Goal: Transaction & Acquisition: Subscribe to service/newsletter

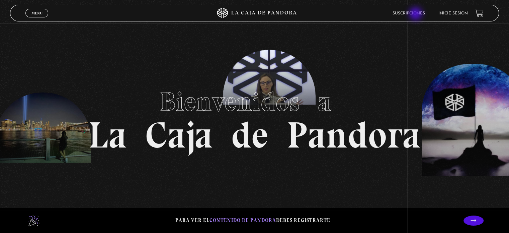
click at [416, 14] on link "Suscripciones" at bounding box center [409, 13] width 32 height 4
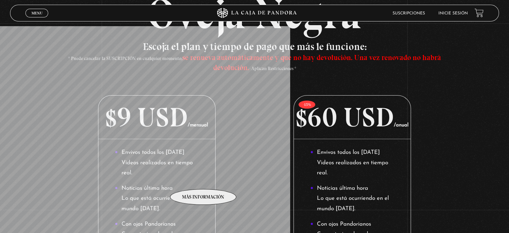
scroll to position [100, 0]
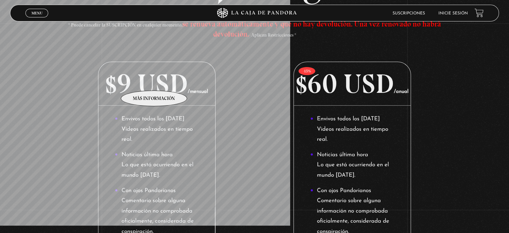
click at [154, 80] on p "$9 USD /mensual" at bounding box center [156, 84] width 116 height 44
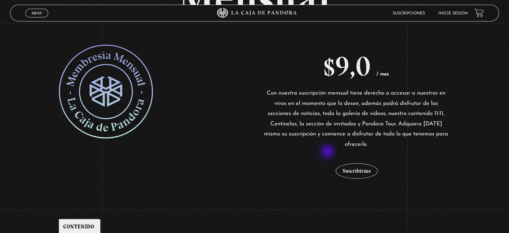
scroll to position [100, 0]
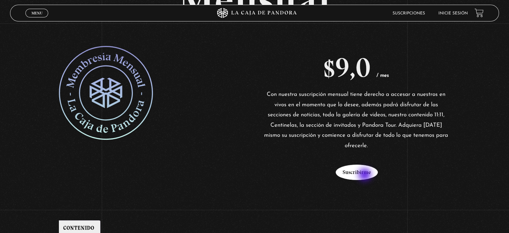
click at [365, 175] on button "Suscribirme" at bounding box center [357, 171] width 42 height 15
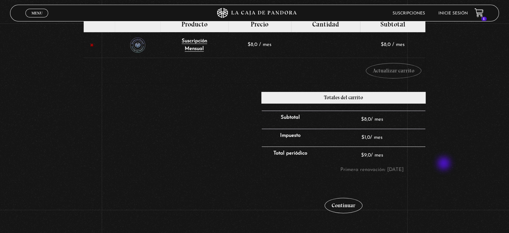
scroll to position [134, 0]
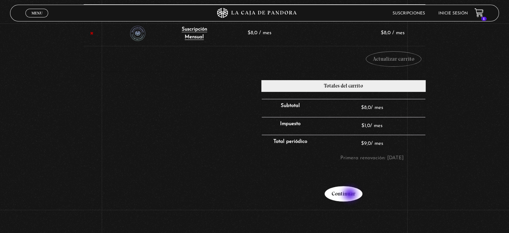
click at [351, 194] on link "Continuar" at bounding box center [344, 193] width 38 height 15
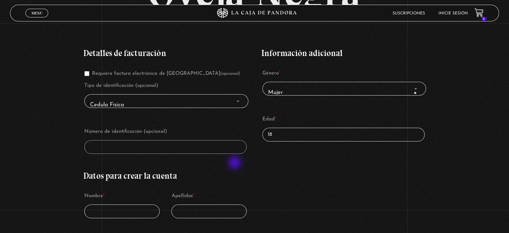
scroll to position [100, 0]
click at [138, 99] on span "Cedula Fisica" at bounding box center [166, 104] width 158 height 15
click at [236, 101] on span "Finalizar compra" at bounding box center [238, 100] width 7 height 9
click at [302, 79] on p "Género * Mujer Hombre × Mujer" at bounding box center [343, 81] width 164 height 29
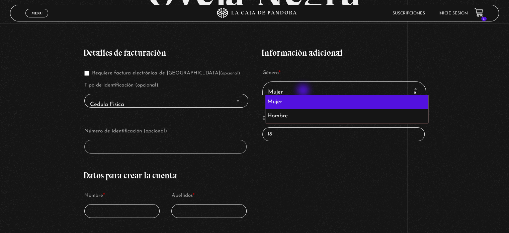
click at [304, 91] on span "× Mujer" at bounding box center [344, 91] width 158 height 15
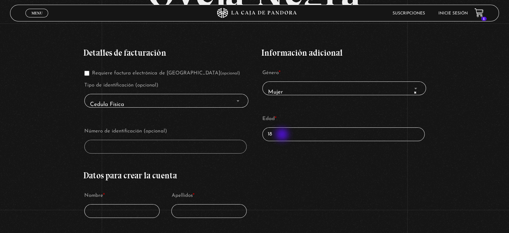
click at [283, 135] on input "18" at bounding box center [343, 134] width 162 height 14
type input "1"
type input "33"
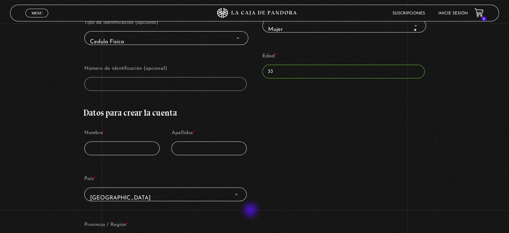
scroll to position [167, 0]
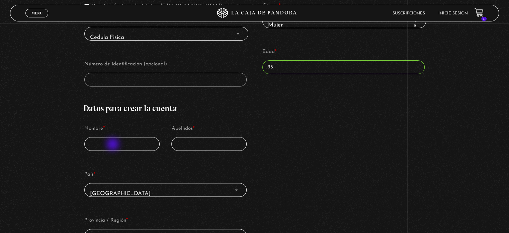
click at [113, 145] on input "Nombre *" at bounding box center [121, 144] width 75 height 14
type input "Ana"
type input "Santa"
select select "CO"
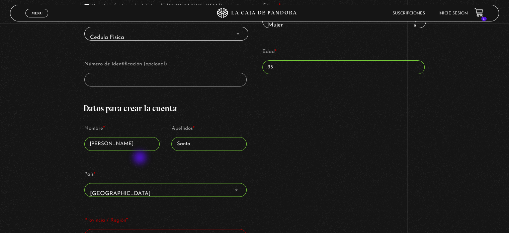
select select "CO-ANT"
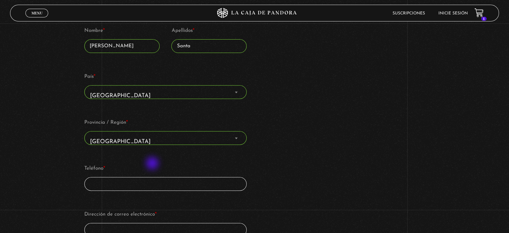
scroll to position [277, 0]
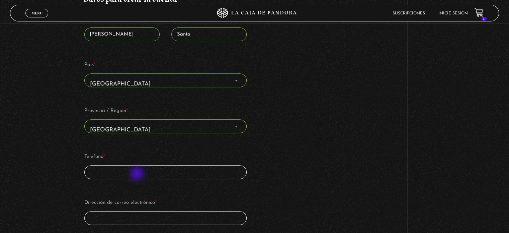
click at [138, 174] on input "Teléfono *" at bounding box center [165, 172] width 162 height 14
type input "3122119219"
click at [155, 212] on input "Dirección de correo electrónico *" at bounding box center [165, 218] width 162 height 14
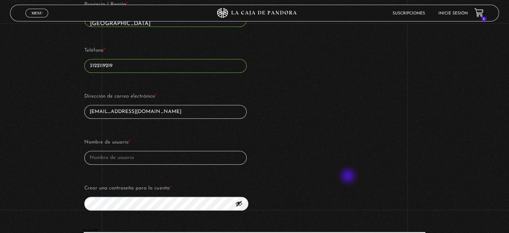
scroll to position [411, 0]
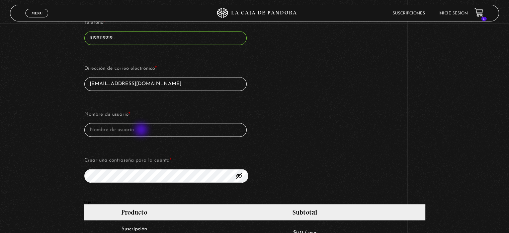
type input "acristinasanta22@hotmail.com"
click at [142, 130] on input "Nombre de usuario *" at bounding box center [165, 130] width 162 height 14
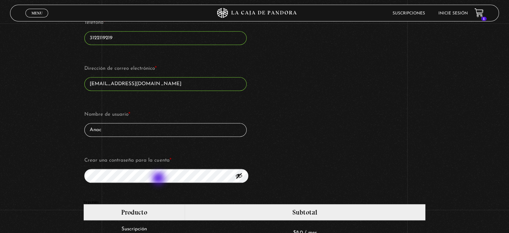
type input "Anac"
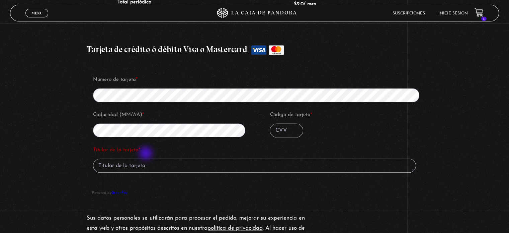
scroll to position [712, 0]
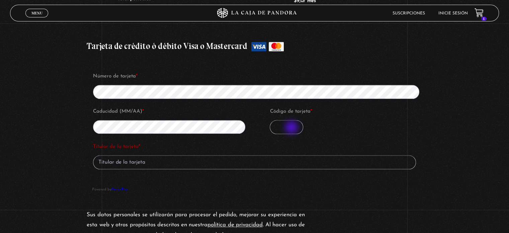
click at [292, 123] on input "Código de tarjeta *" at bounding box center [286, 127] width 33 height 14
type input "779"
click at [156, 163] on input "Titular de la tarjeta *" at bounding box center [254, 162] width 323 height 14
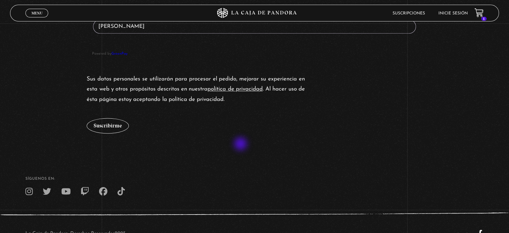
scroll to position [869, 0]
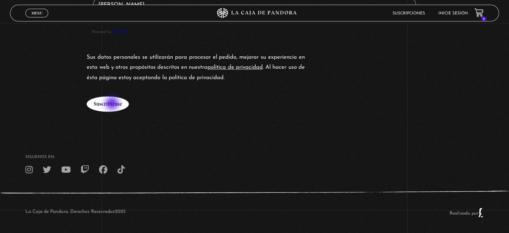
click at [113, 104] on button "Suscribirme" at bounding box center [108, 103] width 42 height 15
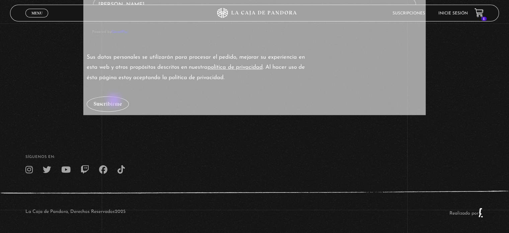
type input "Ana Cristina Gonzalez Santa"
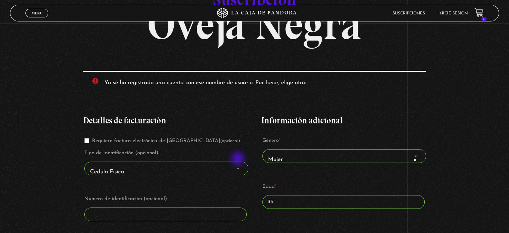
scroll to position [1, 0]
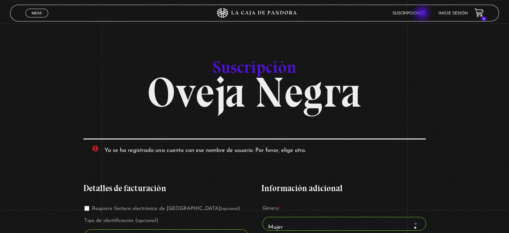
click at [423, 14] on link "Suscripciones" at bounding box center [409, 13] width 32 height 4
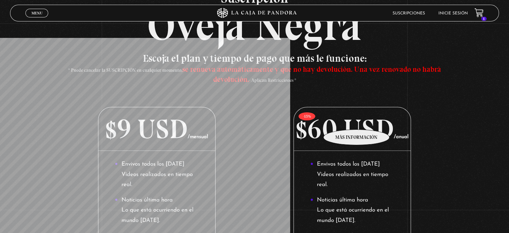
scroll to position [100, 0]
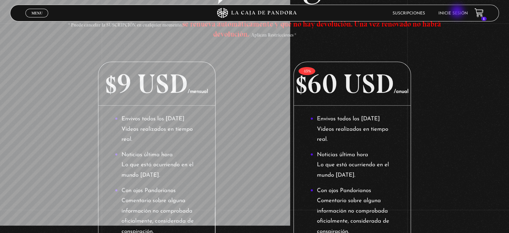
click at [458, 12] on link "Inicie sesión" at bounding box center [452, 13] width 29 height 4
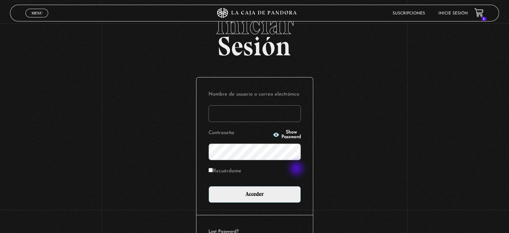
scroll to position [64, 0]
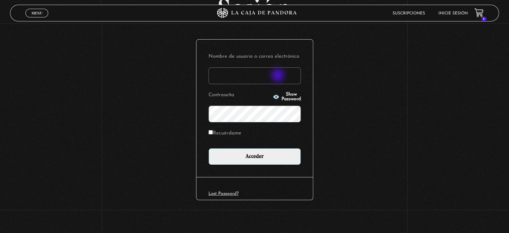
click at [278, 75] on input "Nombre de usuario o correo electrónico" at bounding box center [254, 75] width 92 height 17
type input "acristinasanta22@hotmail.com"
click at [281, 95] on span "Show Password" at bounding box center [290, 96] width 19 height 9
click at [289, 95] on span "Hide Password" at bounding box center [290, 96] width 19 height 9
click at [231, 191] on link "Lost Password?" at bounding box center [223, 193] width 30 height 4
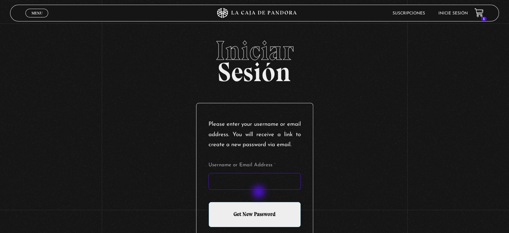
click at [259, 189] on input "Username or Email Address *" at bounding box center [254, 181] width 92 height 17
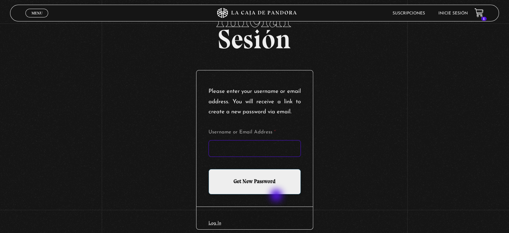
scroll to position [72, 0]
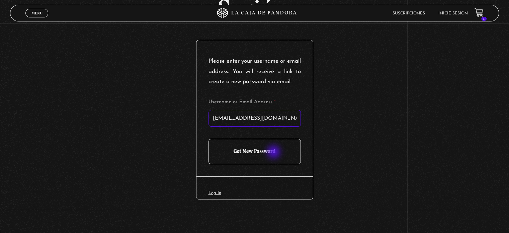
type input "acristinasanta22@hotmail.com"
click at [274, 152] on input "Get New Password" at bounding box center [254, 151] width 92 height 25
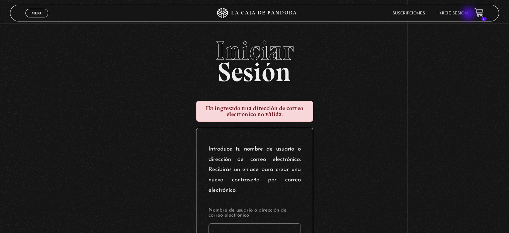
click at [468, 14] on link "Inicie sesión" at bounding box center [452, 13] width 29 height 4
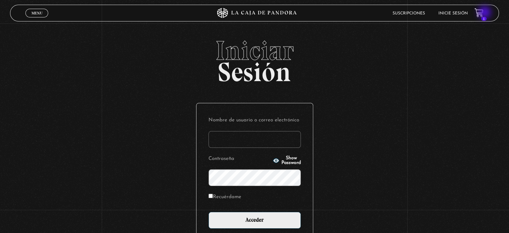
click at [483, 13] on icon at bounding box center [479, 12] width 8 height 8
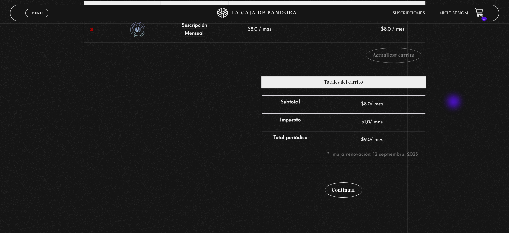
scroll to position [198, 0]
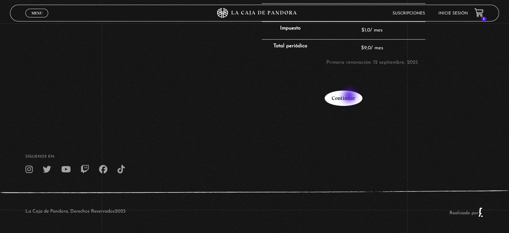
click at [350, 96] on link "Continuar" at bounding box center [344, 97] width 38 height 15
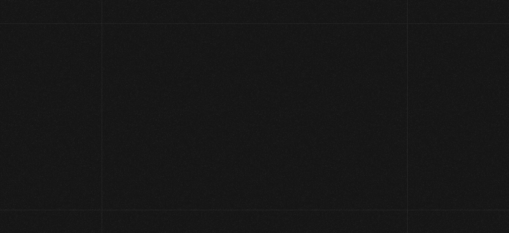
select select "CO-ANT"
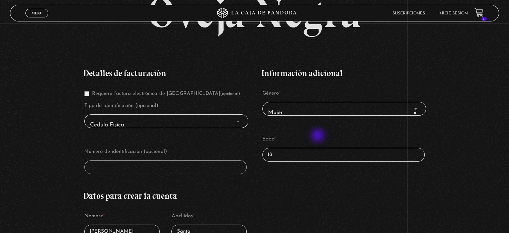
scroll to position [134, 0]
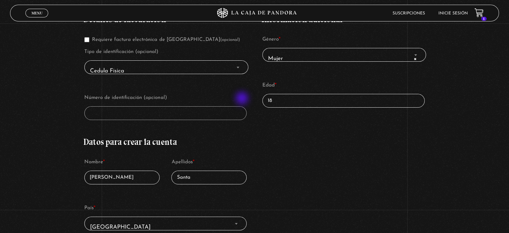
drag, startPoint x: 288, startPoint y: 99, endPoint x: 243, endPoint y: 99, distance: 45.2
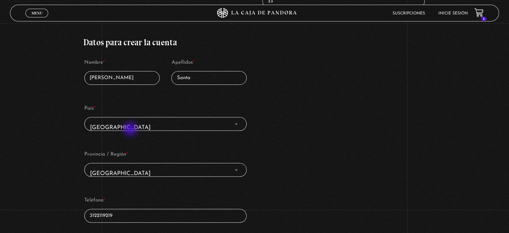
scroll to position [234, 0]
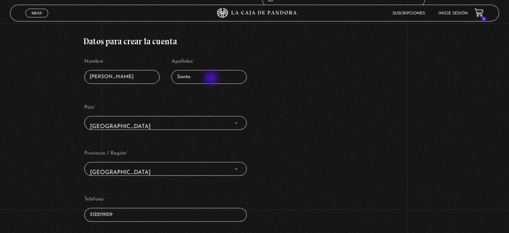
type input "33"
drag, startPoint x: 209, startPoint y: 77, endPoint x: 179, endPoint y: 75, distance: 30.9
click at [180, 75] on input "Santa" at bounding box center [208, 77] width 75 height 14
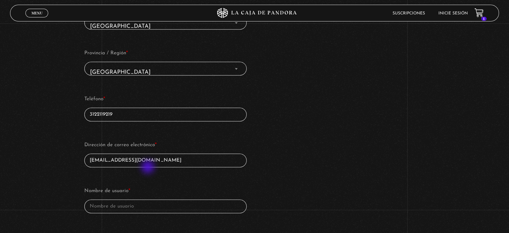
scroll to position [335, 0]
type input "Gonzalez"
drag, startPoint x: 168, startPoint y: 159, endPoint x: 171, endPoint y: 169, distance: 10.6
click at [136, 159] on input "acristinasanta22@hotmail.com" at bounding box center [165, 160] width 162 height 14
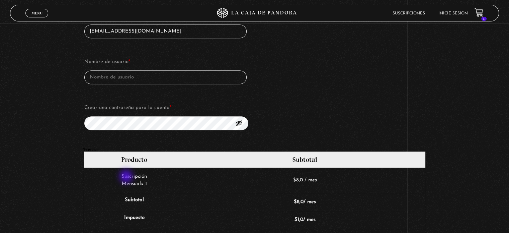
scroll to position [468, 0]
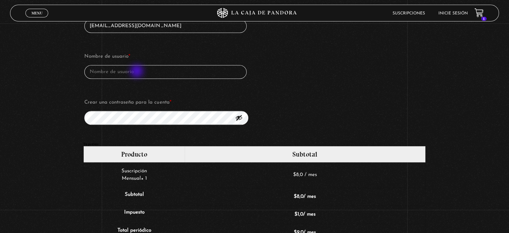
type input "acristinasanta22@gmail.com"
click at [138, 72] on input "Nombre de usuario *" at bounding box center [165, 72] width 162 height 14
type input "Acris"
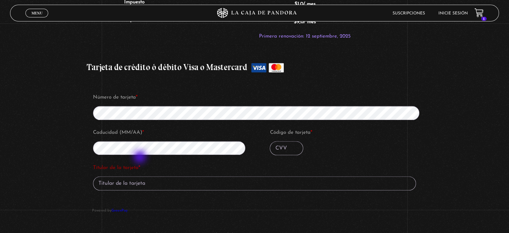
scroll to position [703, 0]
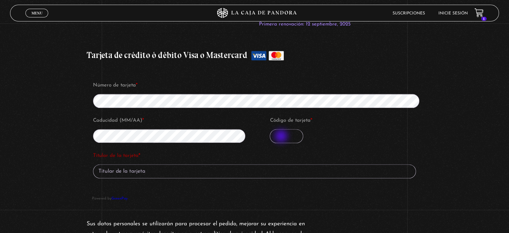
click at [282, 135] on input "Código de tarjeta *" at bounding box center [286, 136] width 33 height 14
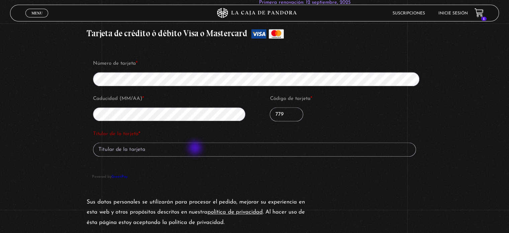
scroll to position [736, 0]
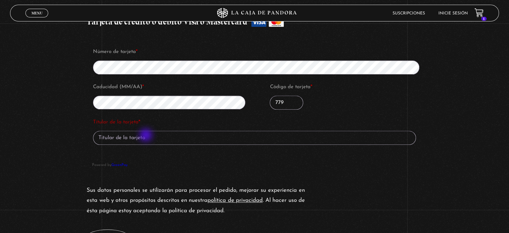
type input "779"
click at [147, 134] on input "Titular de la tarjeta *" at bounding box center [254, 138] width 323 height 14
type input "Ana Cristina Gonzalez Santa"
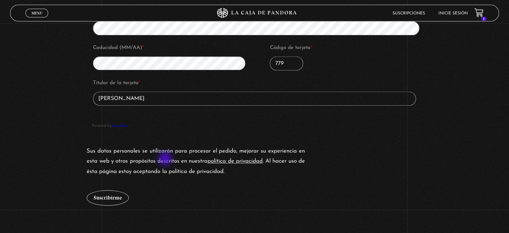
scroll to position [837, 0]
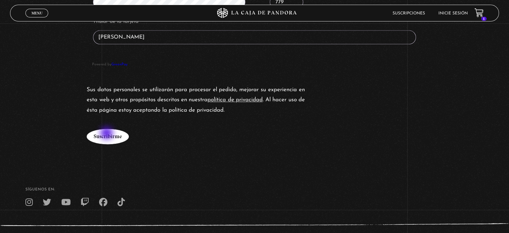
click at [107, 134] on button "Suscribirme" at bounding box center [108, 136] width 42 height 15
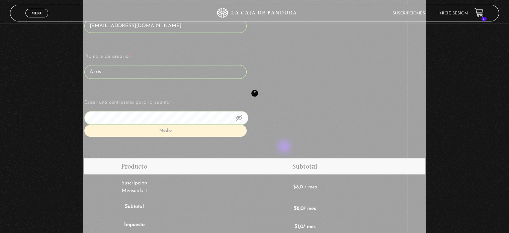
scroll to position [535, 0]
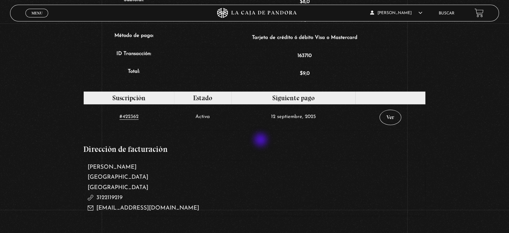
scroll to position [236, 0]
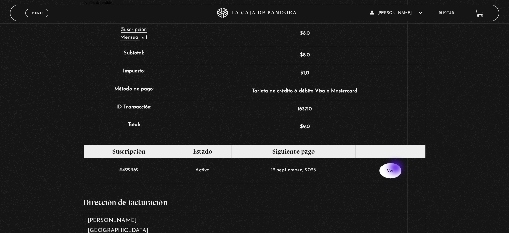
click at [396, 168] on link "Ver" at bounding box center [390, 170] width 22 height 15
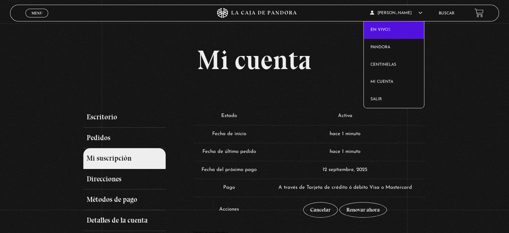
click at [396, 30] on link "En vivos" at bounding box center [394, 29] width 61 height 17
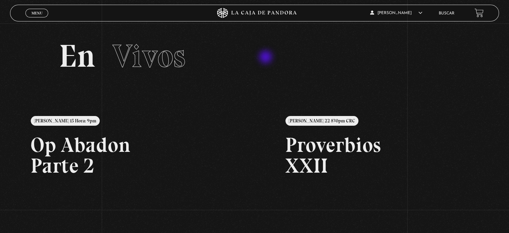
scroll to position [67, 0]
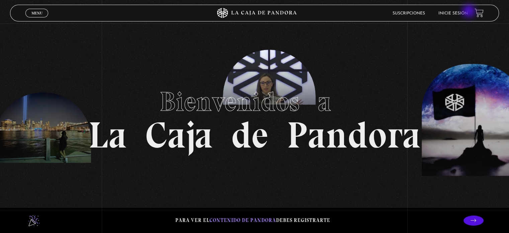
click at [468, 12] on link "Inicie sesión" at bounding box center [452, 13] width 29 height 4
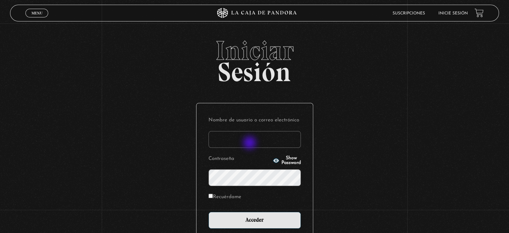
click at [250, 143] on input "Nombre de usuario o correo electrónico" at bounding box center [254, 139] width 92 height 17
type input "a"
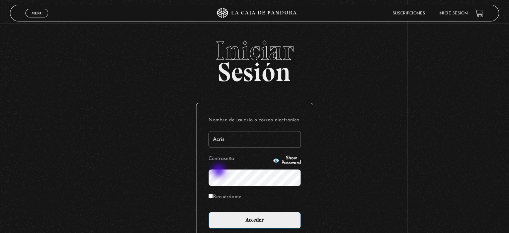
type input "Acris"
click at [208, 211] on input "Acceder" at bounding box center [254, 219] width 92 height 17
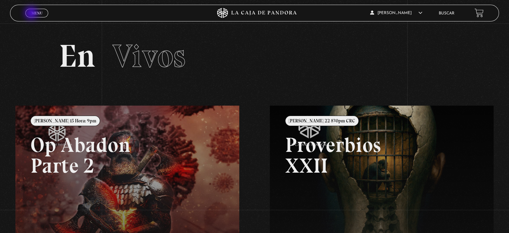
click at [32, 14] on span "Menu" at bounding box center [36, 13] width 11 height 4
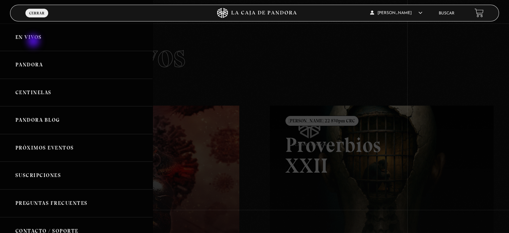
click at [34, 41] on link "En vivos" at bounding box center [76, 37] width 153 height 28
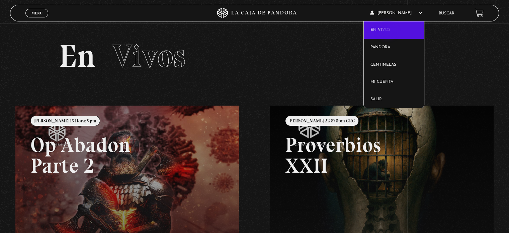
click at [388, 30] on link "En vivos" at bounding box center [394, 29] width 61 height 17
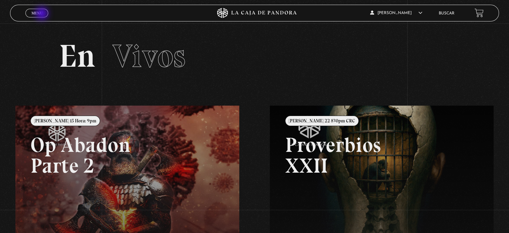
click at [42, 14] on link "Menu Cerrar" at bounding box center [36, 13] width 23 height 9
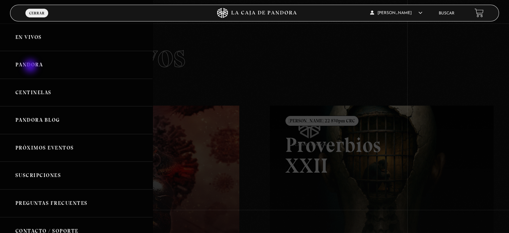
click at [31, 67] on link "Pandora" at bounding box center [76, 65] width 153 height 28
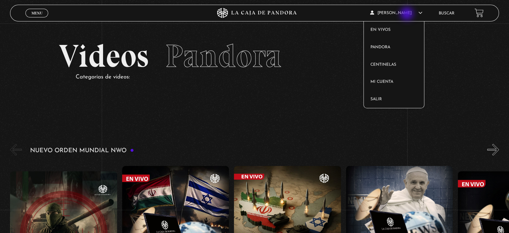
click at [408, 14] on span "[PERSON_NAME]" at bounding box center [396, 13] width 52 height 4
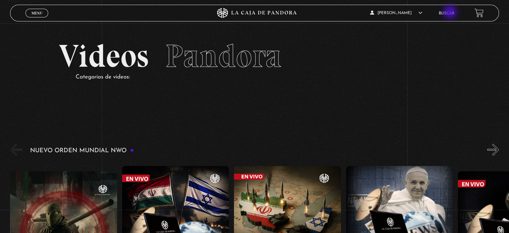
click at [451, 13] on link "Buscar" at bounding box center [447, 13] width 16 height 4
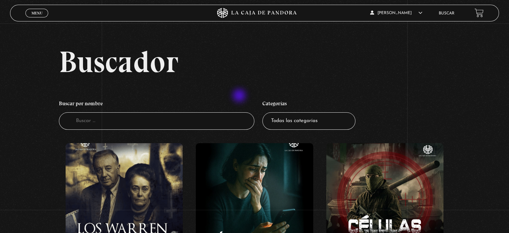
scroll to position [134, 0]
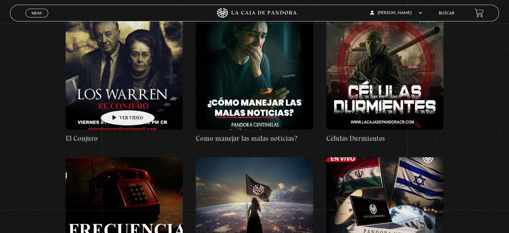
click at [117, 100] on figure at bounding box center [124, 69] width 117 height 120
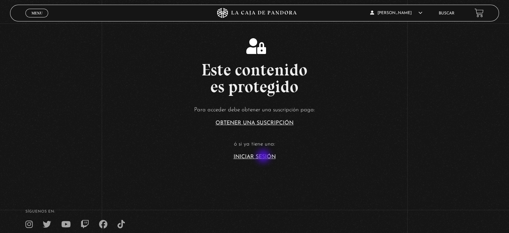
click at [264, 157] on link "Iniciar Sesión" at bounding box center [255, 156] width 42 height 5
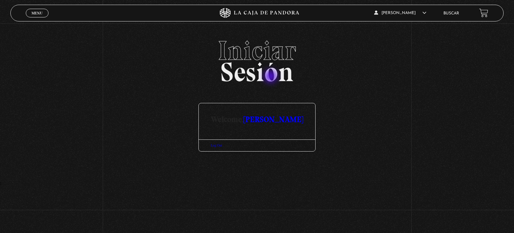
click at [271, 77] on h2 "Iniciar Sesión" at bounding box center [257, 58] width 494 height 43
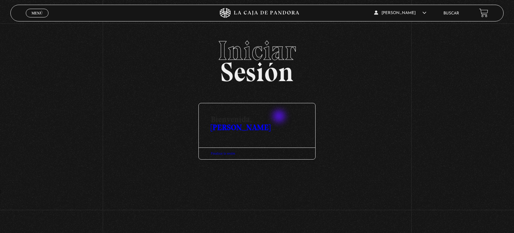
click at [270, 122] on font "Ana González" at bounding box center [241, 127] width 60 height 10
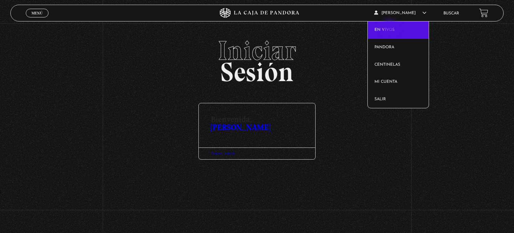
click at [391, 28] on font "En vivos" at bounding box center [384, 30] width 20 height 4
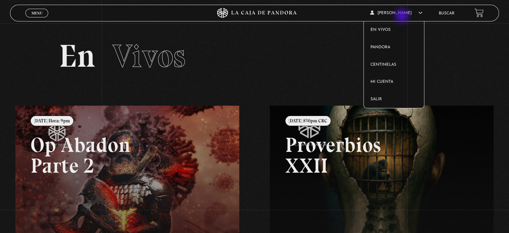
click at [403, 16] on article "Ana Gonzalez En vivos Pandora Centinelas Mi cuenta Salir" at bounding box center [400, 13] width 61 height 16
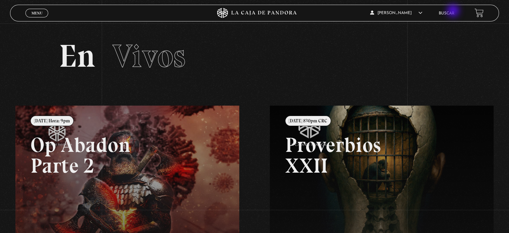
click at [454, 11] on link "Buscar" at bounding box center [447, 13] width 16 height 4
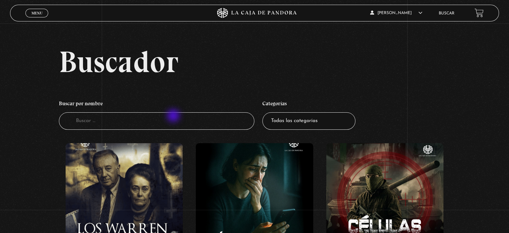
click at [174, 116] on input "Buscador" at bounding box center [156, 121] width 195 height 18
type input "warren"
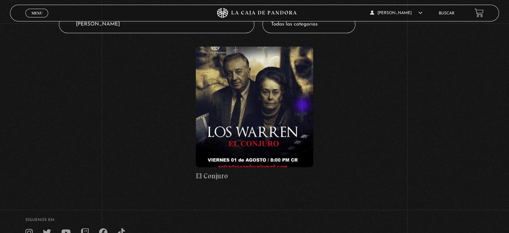
scroll to position [134, 0]
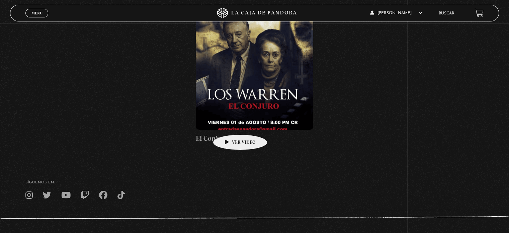
click at [230, 124] on figure at bounding box center [254, 69] width 117 height 120
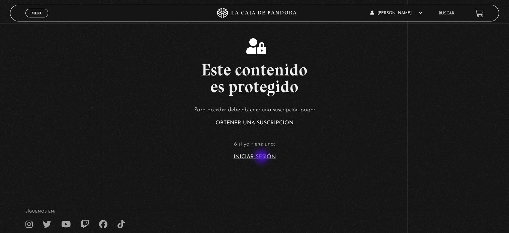
click at [262, 157] on link "Iniciar Sesión" at bounding box center [255, 156] width 42 height 5
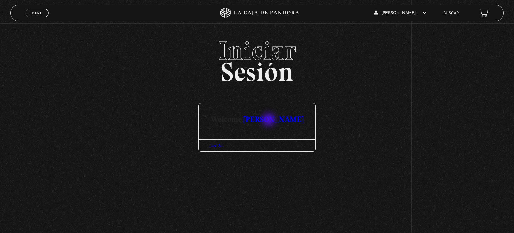
click at [269, 120] on link "[PERSON_NAME]" at bounding box center [274, 119] width 60 height 10
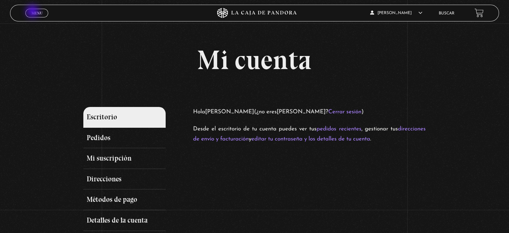
click at [33, 12] on span "Menu" at bounding box center [36, 13] width 11 height 4
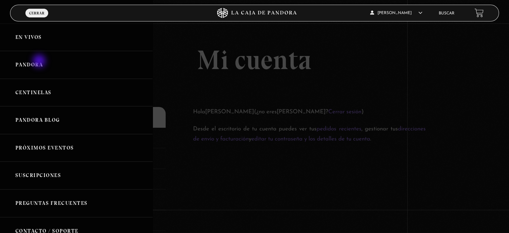
click at [40, 62] on link "Pandora" at bounding box center [76, 65] width 153 height 28
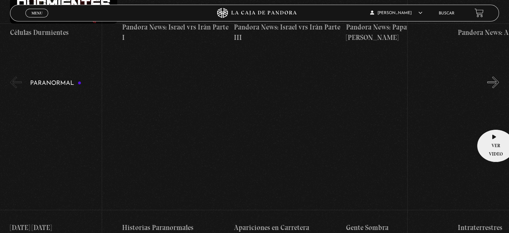
scroll to position [301, 0]
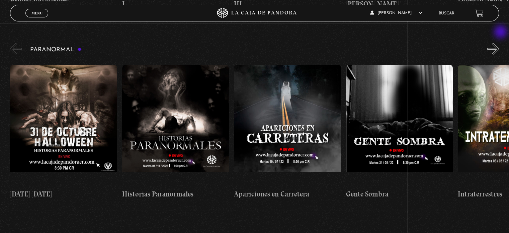
click at [499, 43] on button "»" at bounding box center [493, 49] width 12 height 12
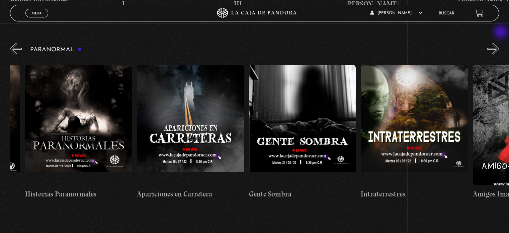
click at [499, 43] on button "»" at bounding box center [493, 49] width 12 height 12
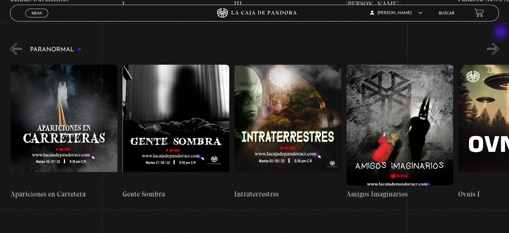
click at [499, 43] on button "»" at bounding box center [493, 49] width 12 height 12
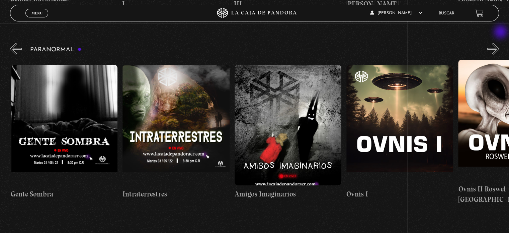
click at [499, 43] on button "»" at bounding box center [493, 49] width 12 height 12
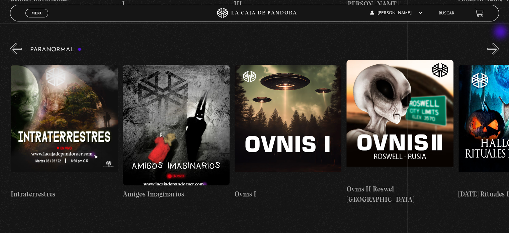
click at [499, 43] on button "»" at bounding box center [493, 49] width 12 height 12
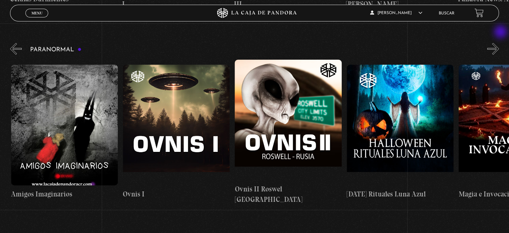
click at [499, 43] on button "»" at bounding box center [493, 49] width 12 height 12
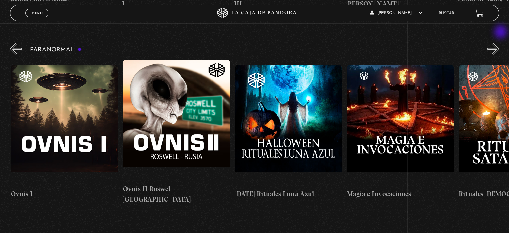
click at [499, 43] on button "»" at bounding box center [493, 49] width 12 height 12
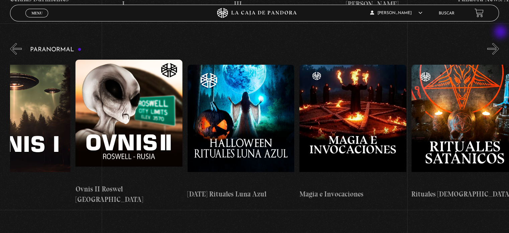
scroll to position [0, 727]
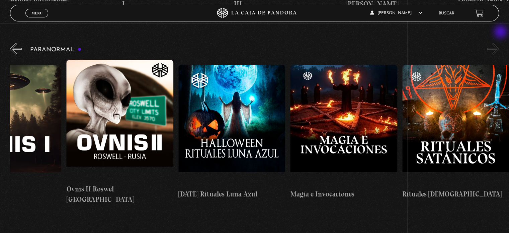
click at [499, 43] on button "»" at bounding box center [493, 49] width 12 height 12
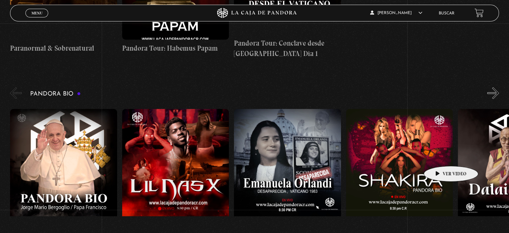
scroll to position [669, 0]
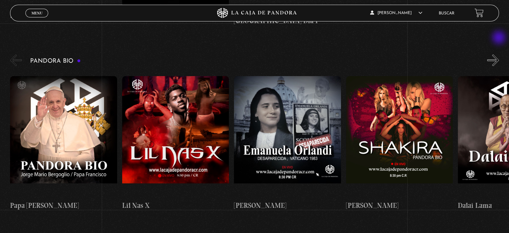
click at [499, 54] on button "»" at bounding box center [493, 60] width 12 height 12
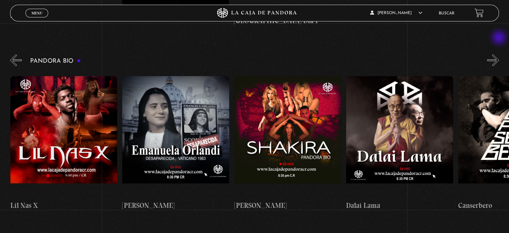
click at [499, 54] on button "»" at bounding box center [493, 60] width 12 height 12
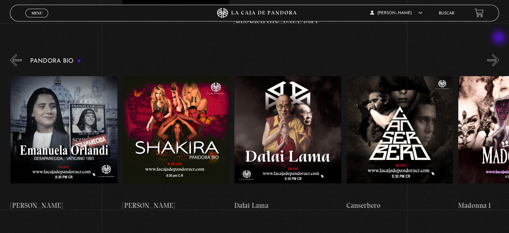
click at [499, 54] on button "»" at bounding box center [493, 60] width 12 height 12
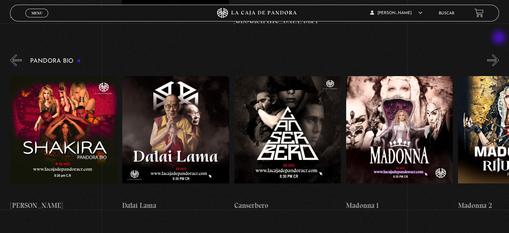
click at [499, 54] on button "»" at bounding box center [493, 60] width 12 height 12
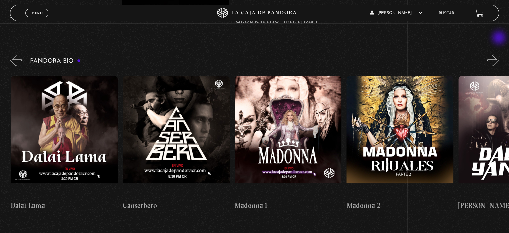
scroll to position [0, 447]
click at [499, 54] on button "»" at bounding box center [493, 60] width 12 height 12
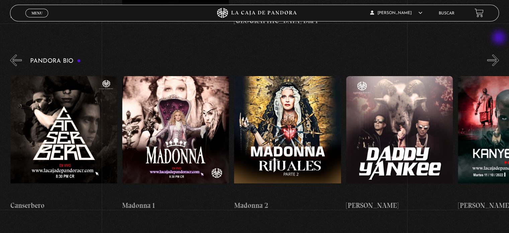
click at [499, 54] on button "»" at bounding box center [493, 60] width 12 height 12
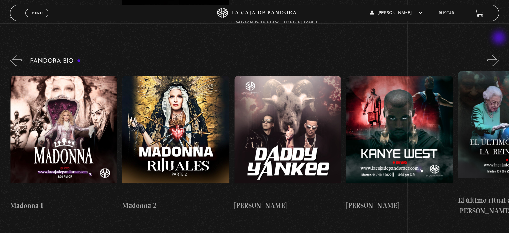
click at [499, 54] on button "»" at bounding box center [493, 60] width 12 height 12
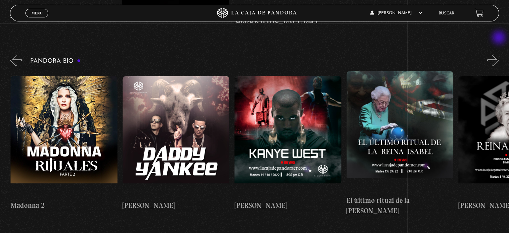
click at [499, 54] on button "»" at bounding box center [493, 60] width 12 height 12
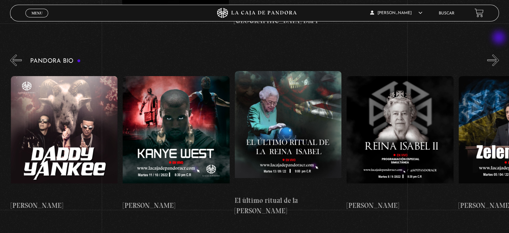
scroll to position [0, 895]
click at [499, 54] on button "»" at bounding box center [493, 60] width 12 height 12
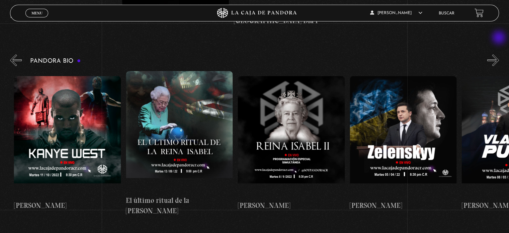
click at [499, 54] on button "»" at bounding box center [493, 60] width 12 height 12
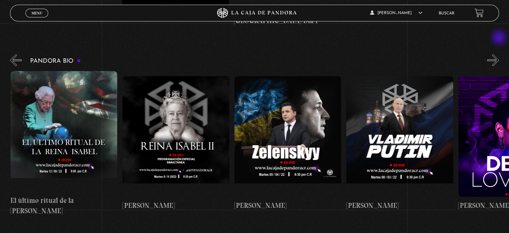
click at [499, 54] on button "»" at bounding box center [493, 60] width 12 height 12
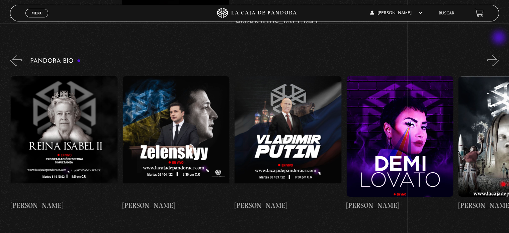
click at [499, 54] on button "»" at bounding box center [493, 60] width 12 height 12
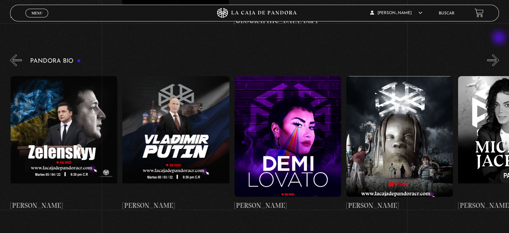
click at [499, 54] on button "»" at bounding box center [493, 60] width 12 height 12
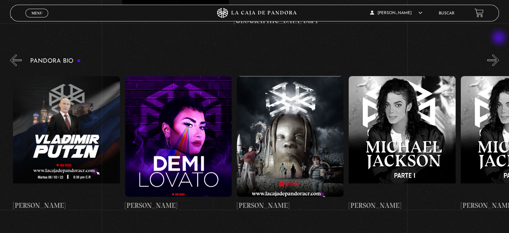
click at [499, 54] on button "»" at bounding box center [493, 60] width 12 height 12
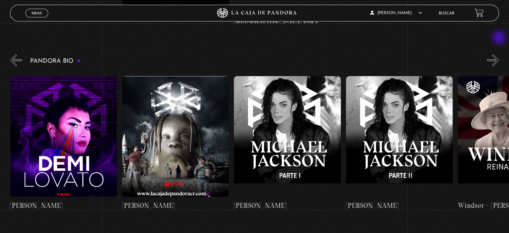
click at [499, 54] on button "»" at bounding box center [493, 60] width 12 height 12
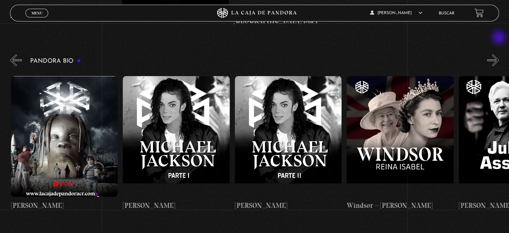
click at [499, 54] on button "»" at bounding box center [493, 60] width 12 height 12
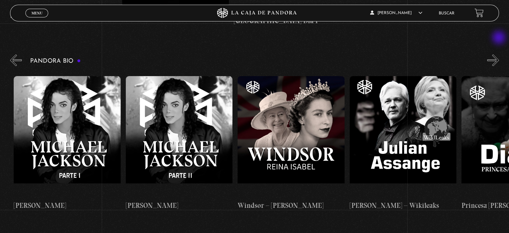
click at [499, 54] on button "»" at bounding box center [493, 60] width 12 height 12
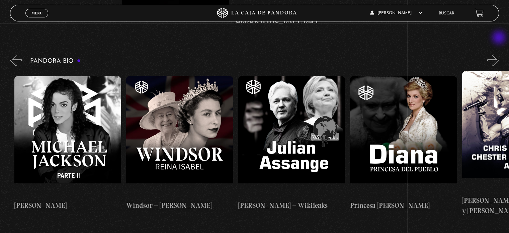
click at [499, 54] on button "»" at bounding box center [493, 60] width 12 height 12
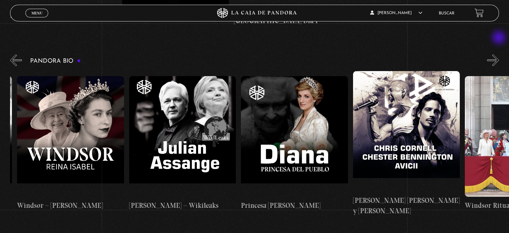
click at [499, 54] on button "»" at bounding box center [493, 60] width 12 height 12
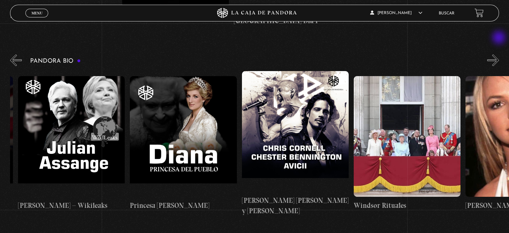
click at [499, 54] on button "»" at bounding box center [493, 60] width 12 height 12
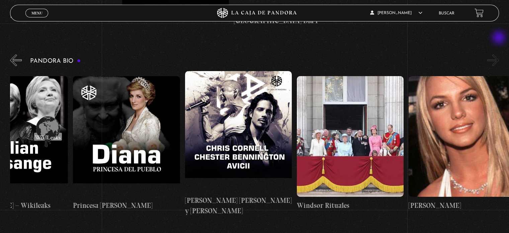
scroll to position [0, 2182]
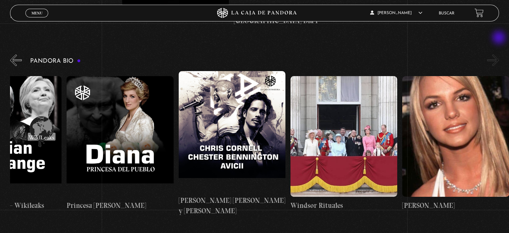
click at [499, 54] on button "»" at bounding box center [493, 60] width 12 height 12
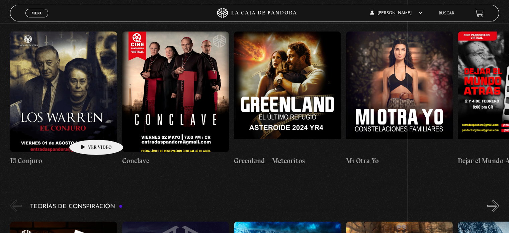
scroll to position [870, 0]
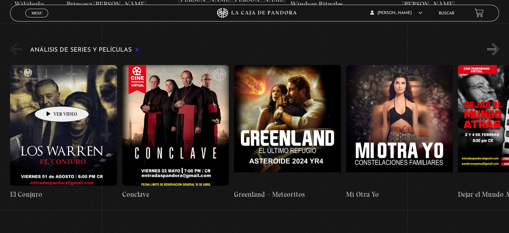
click at [51, 96] on figure at bounding box center [63, 125] width 107 height 120
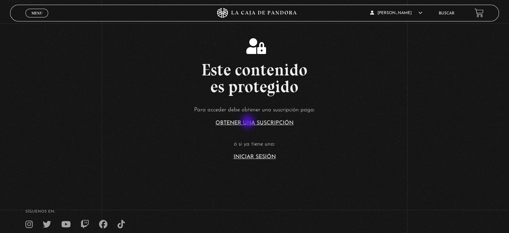
click at [248, 122] on link "Obtener una suscripción" at bounding box center [255, 122] width 78 height 5
click at [264, 154] on link "Iniciar Sesión" at bounding box center [255, 156] width 42 height 5
